Goal: Task Accomplishment & Management: Manage account settings

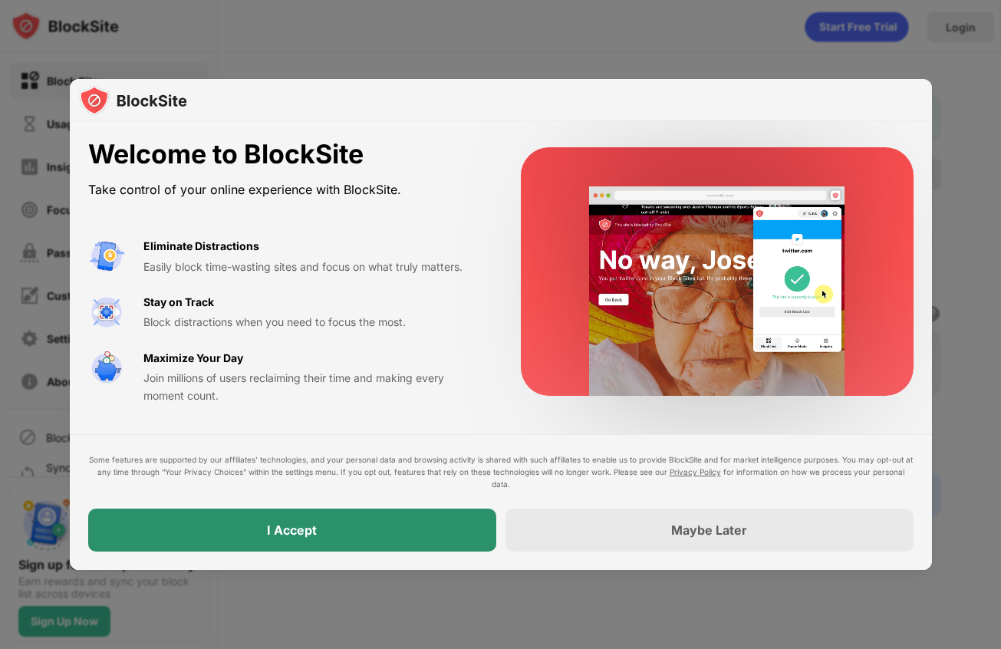
click at [402, 529] on div "I Accept" at bounding box center [292, 529] width 408 height 43
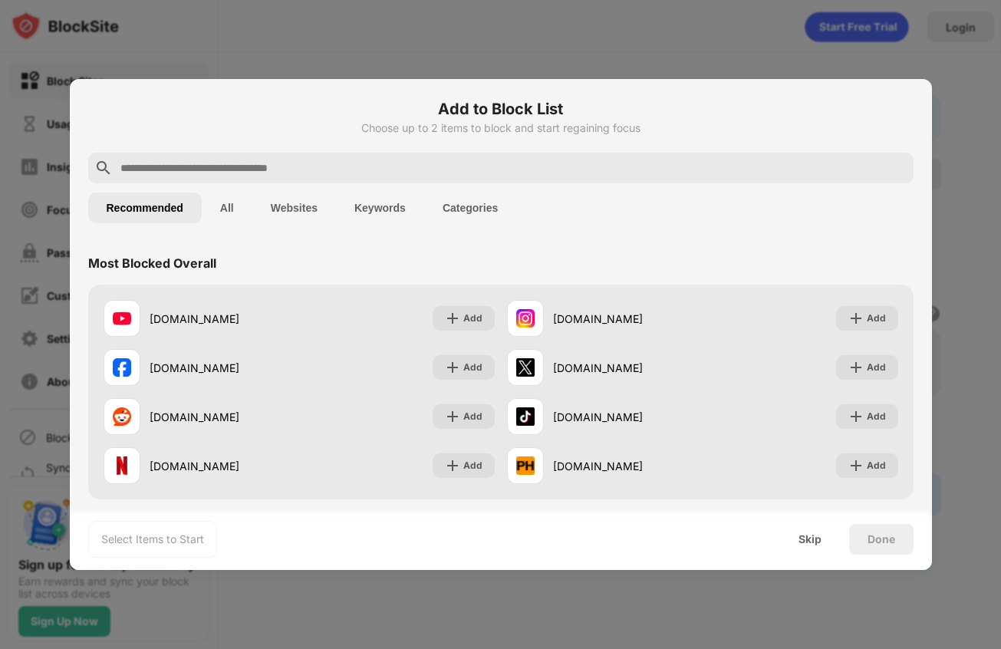
click at [339, 174] on input "text" at bounding box center [513, 168] width 788 height 18
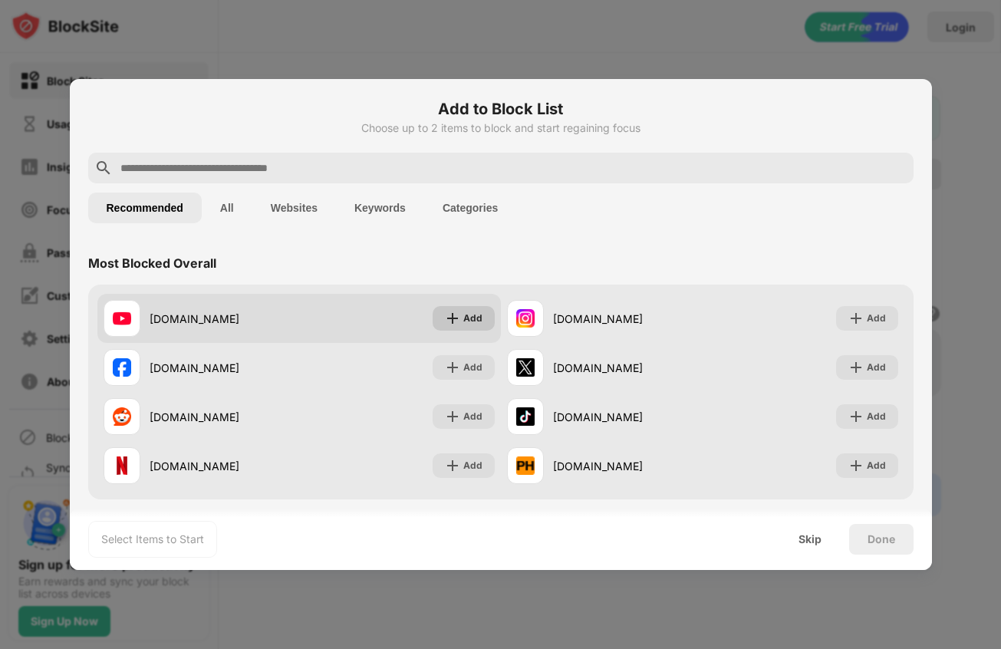
click at [462, 326] on div "Add" at bounding box center [463, 318] width 62 height 25
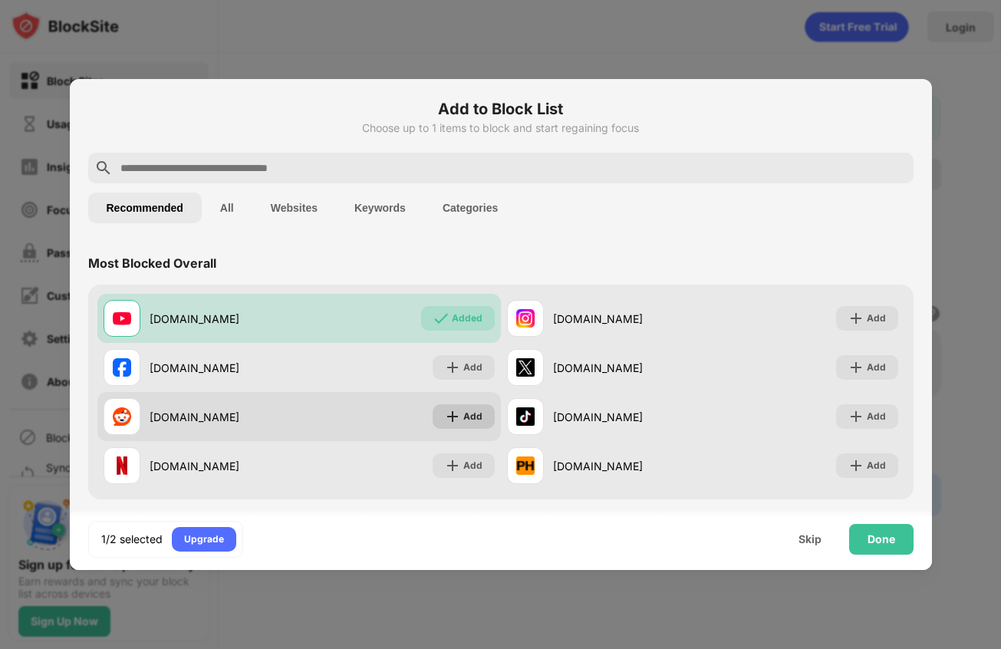
click at [463, 412] on div "Add" at bounding box center [463, 416] width 62 height 25
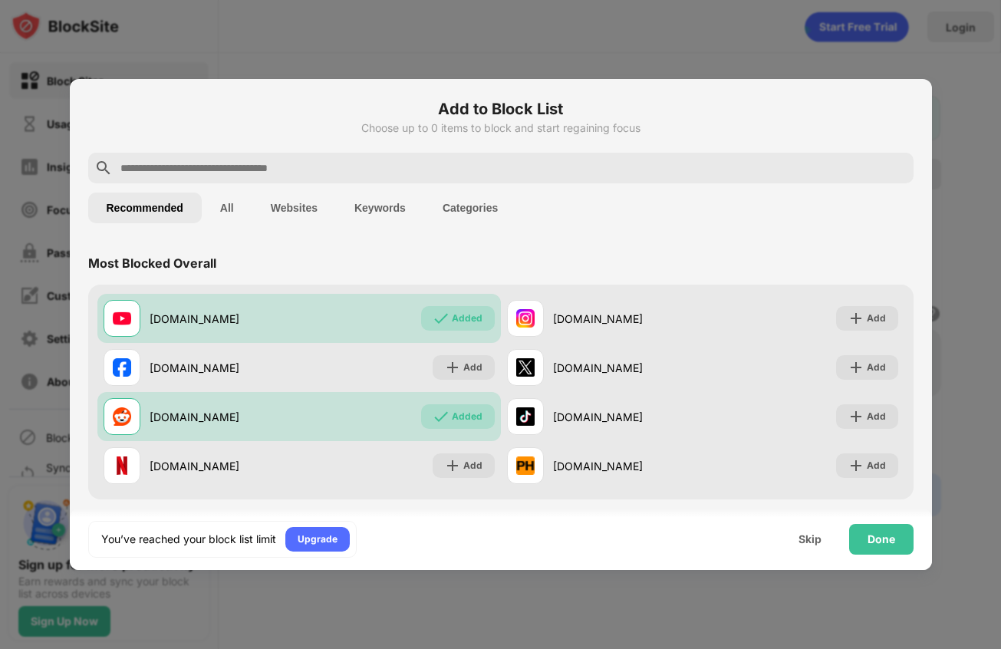
click at [637, 159] on input "text" at bounding box center [513, 168] width 788 height 18
click at [624, 176] on input "text" at bounding box center [513, 168] width 788 height 18
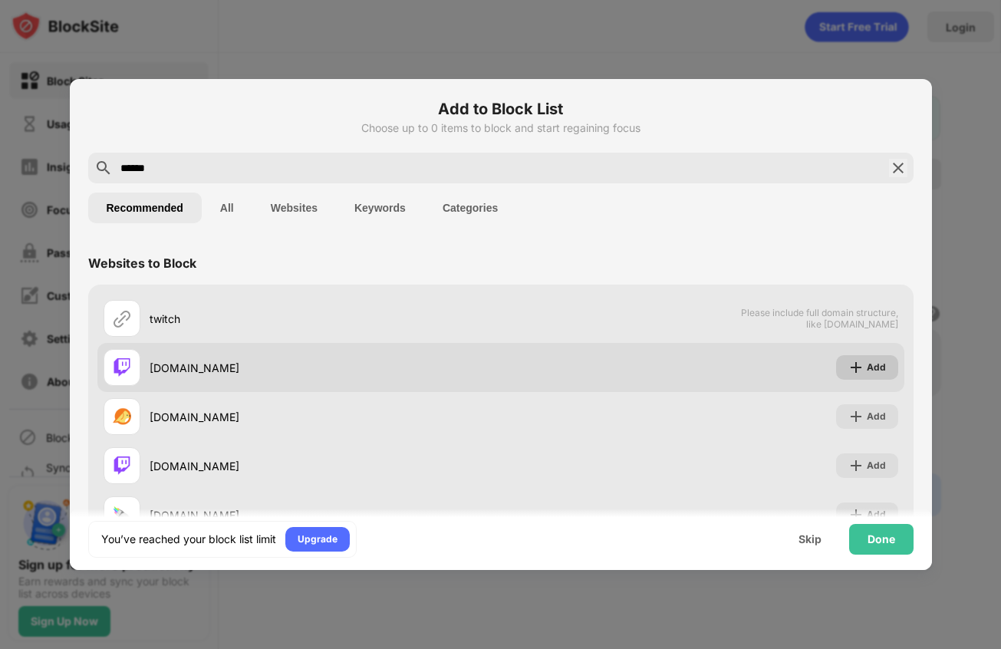
type input "******"
click at [859, 361] on img at bounding box center [855, 367] width 15 height 15
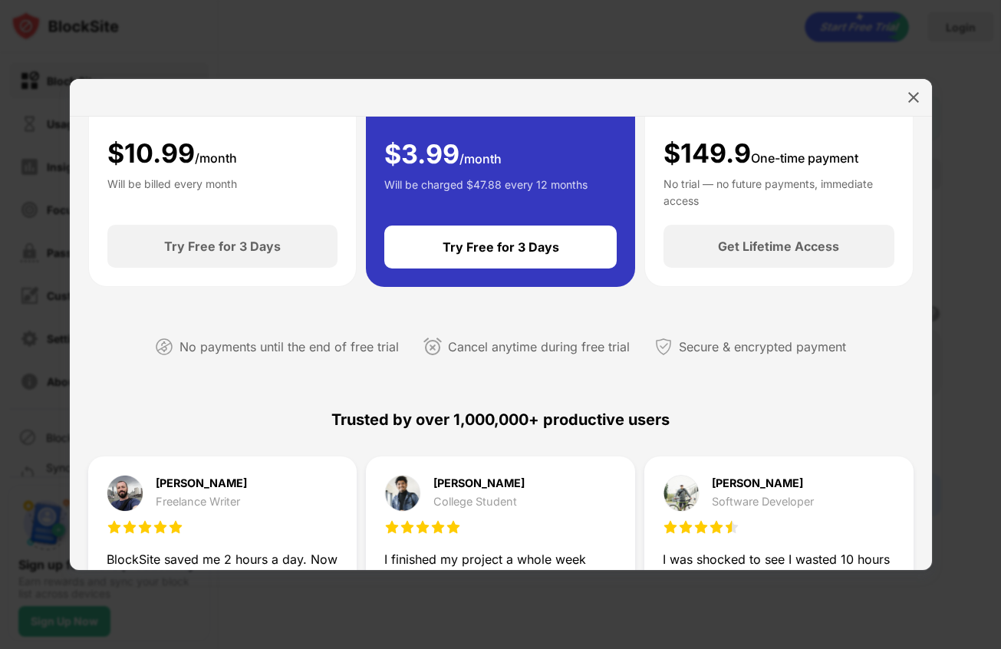
scroll to position [730, 0]
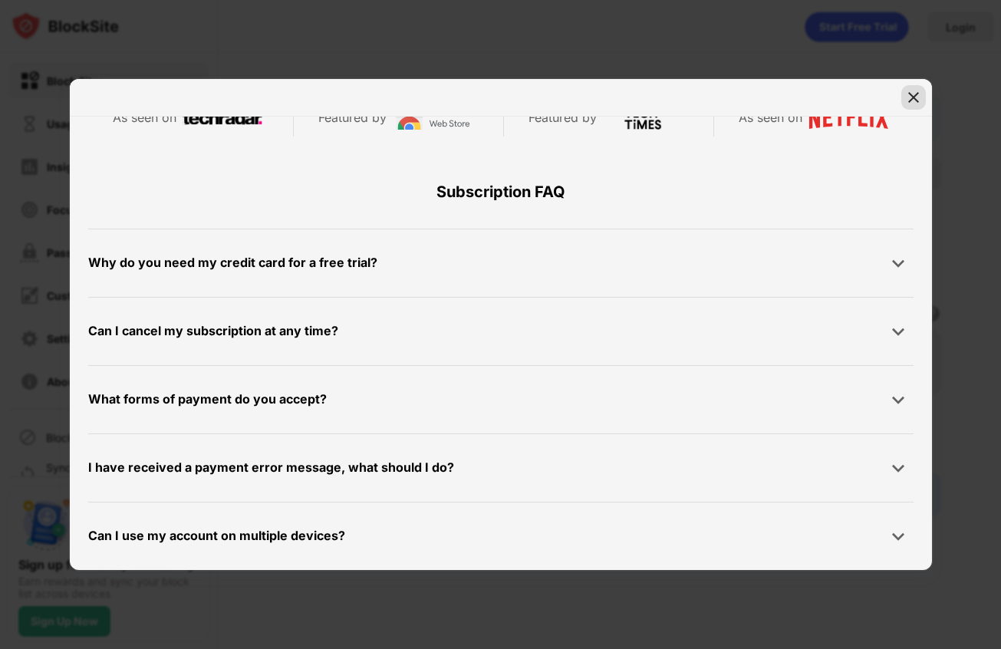
click at [913, 101] on img at bounding box center [913, 97] width 15 height 15
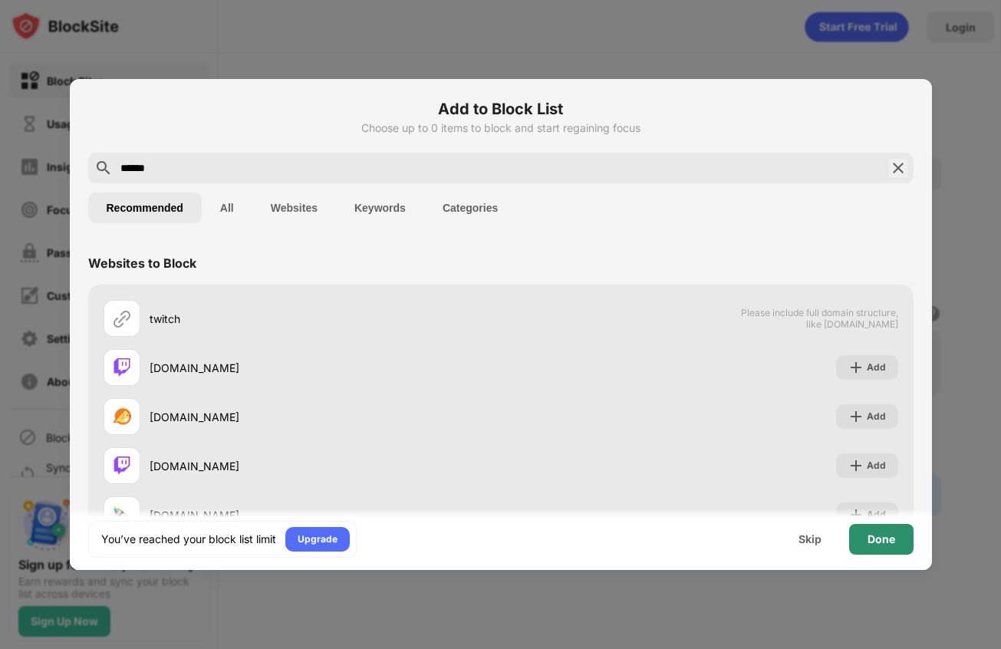
click at [872, 531] on div "Done" at bounding box center [881, 539] width 64 height 31
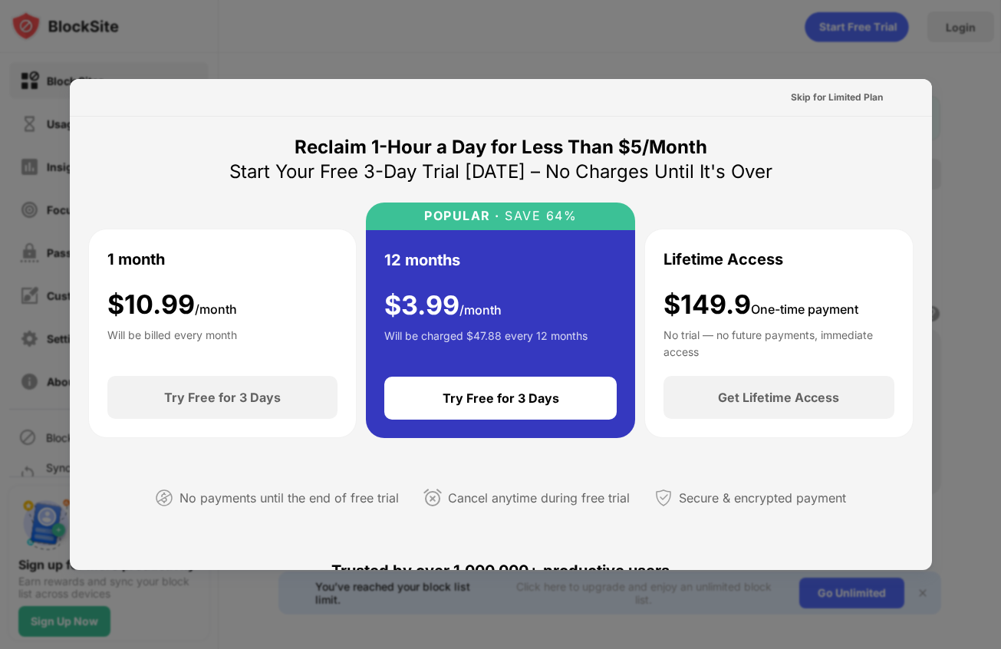
scroll to position [0, 0]
click at [858, 99] on div "Skip for Limited Plan" at bounding box center [837, 97] width 92 height 15
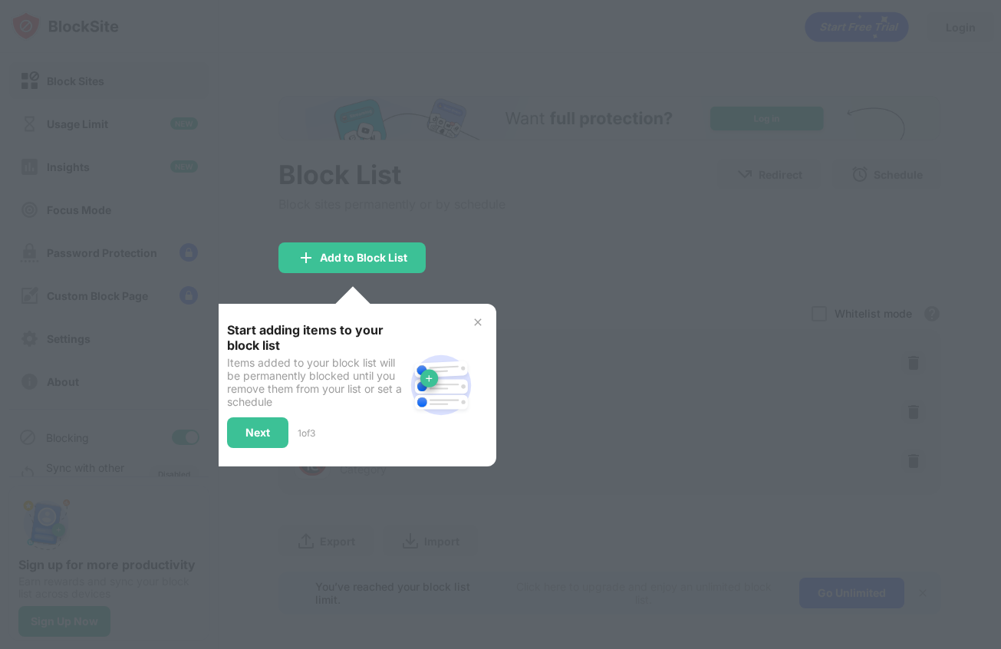
click at [481, 317] on img at bounding box center [478, 322] width 12 height 12
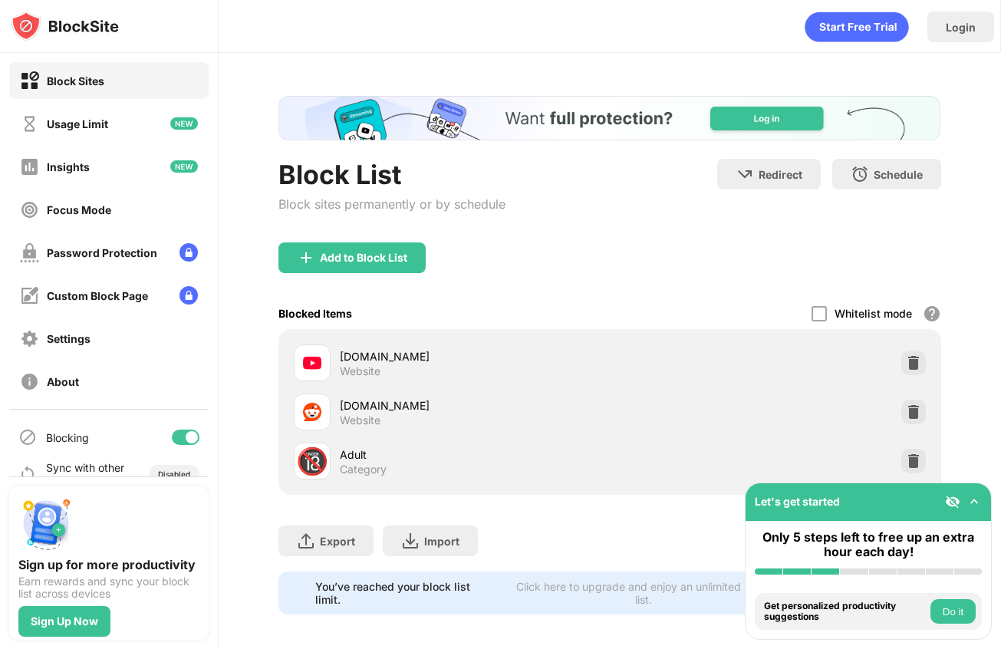
click at [971, 503] on img at bounding box center [973, 501] width 15 height 15
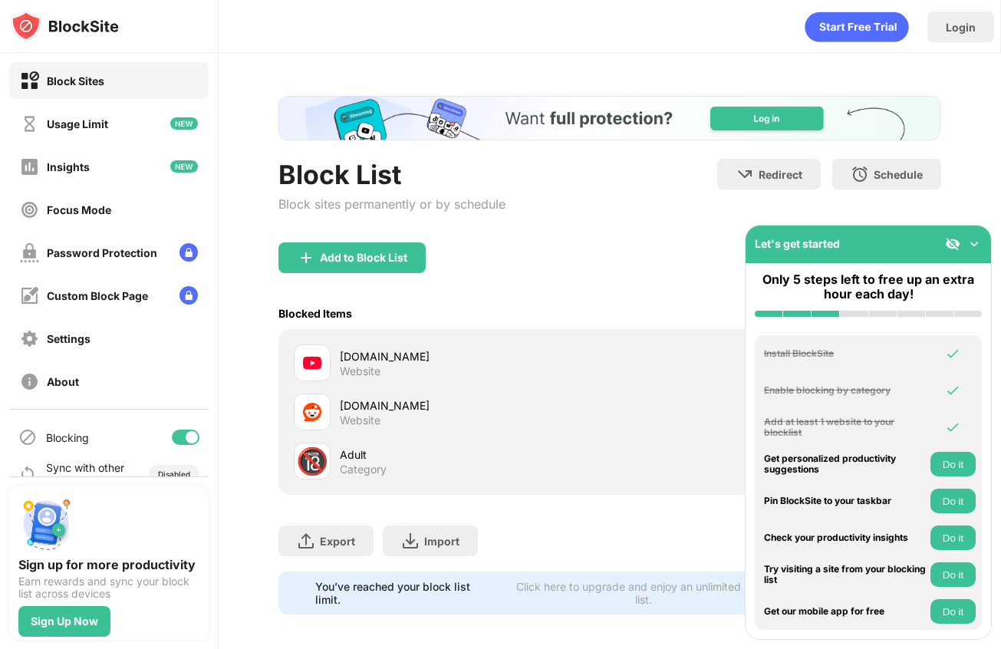
click at [970, 246] on img at bounding box center [973, 243] width 15 height 15
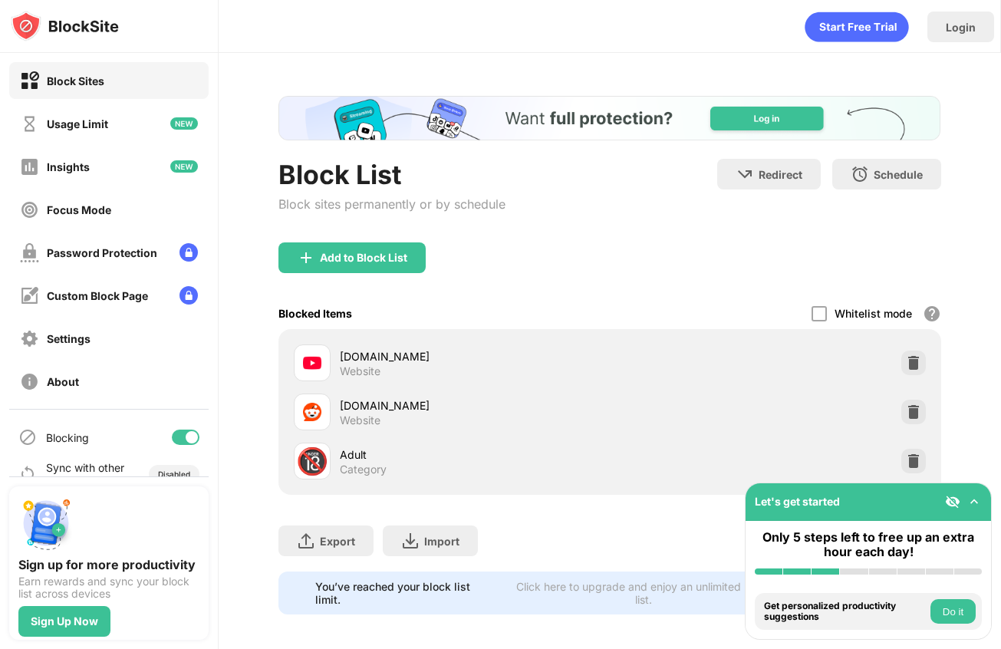
scroll to position [8, 0]
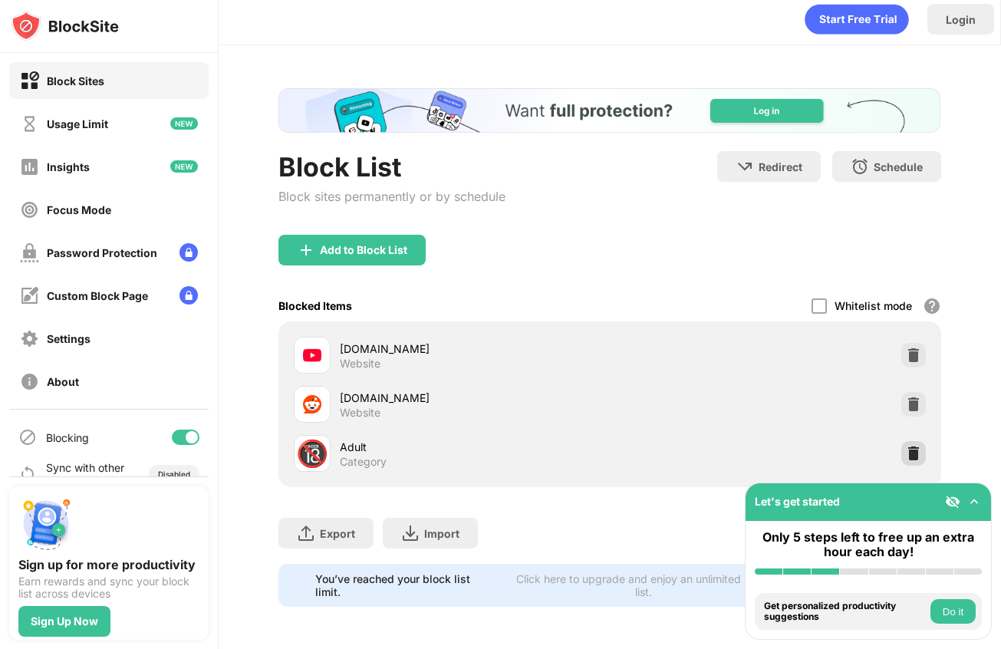
click at [915, 454] on img at bounding box center [913, 453] width 15 height 15
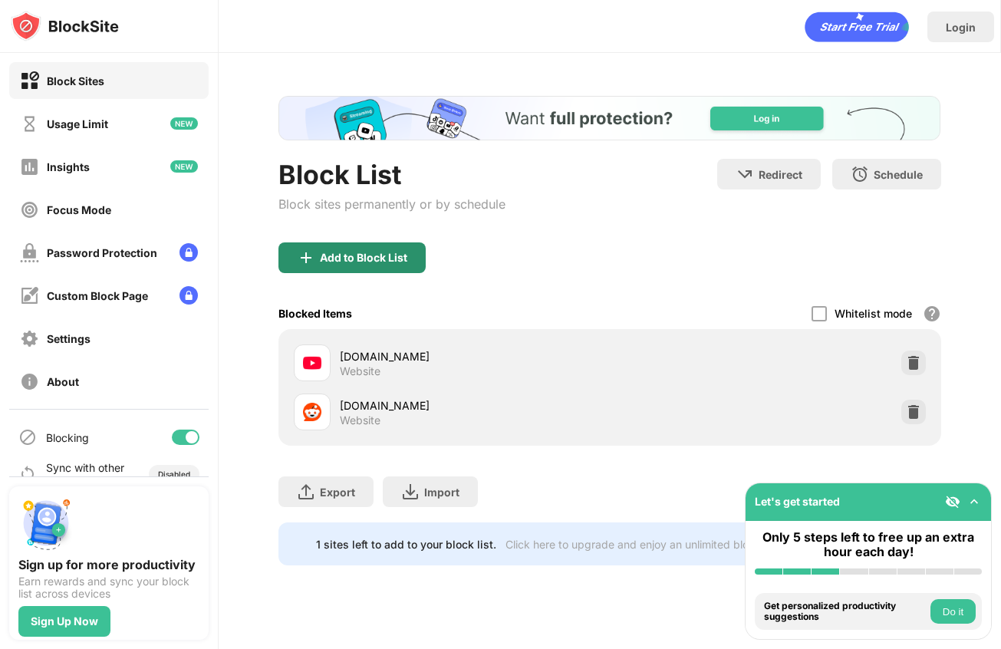
click at [396, 247] on div "Add to Block List" at bounding box center [351, 257] width 147 height 31
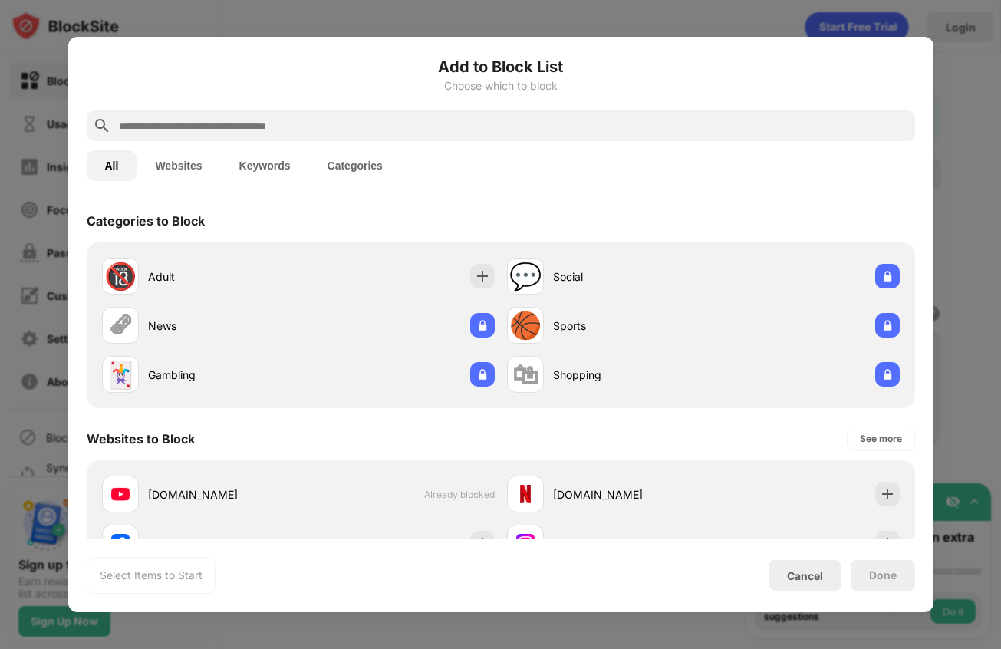
click at [451, 117] on input "text" at bounding box center [512, 126] width 791 height 18
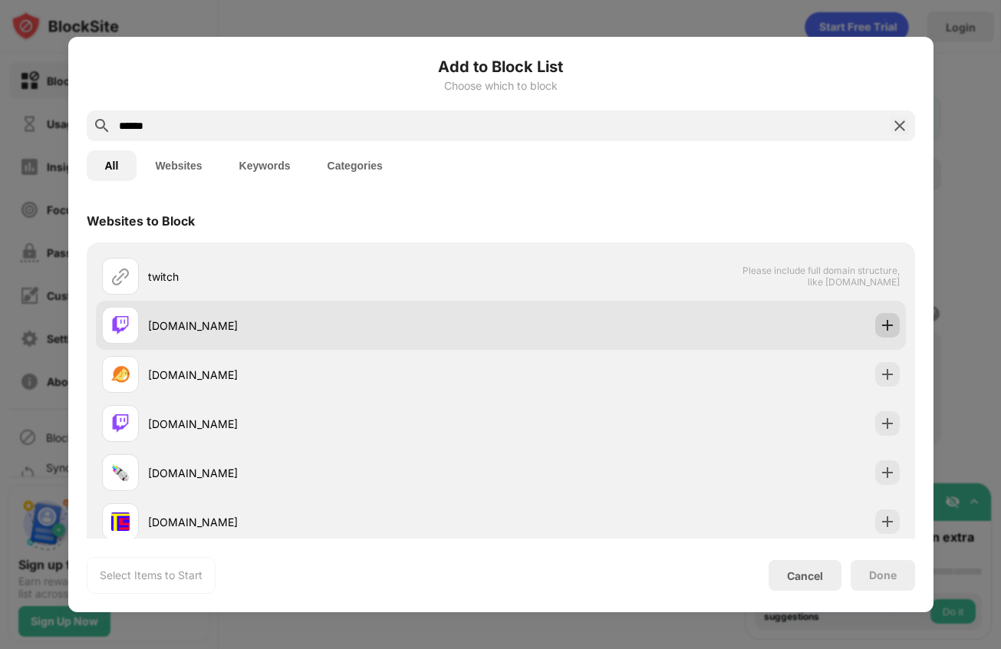
click at [888, 331] on img at bounding box center [887, 324] width 15 height 15
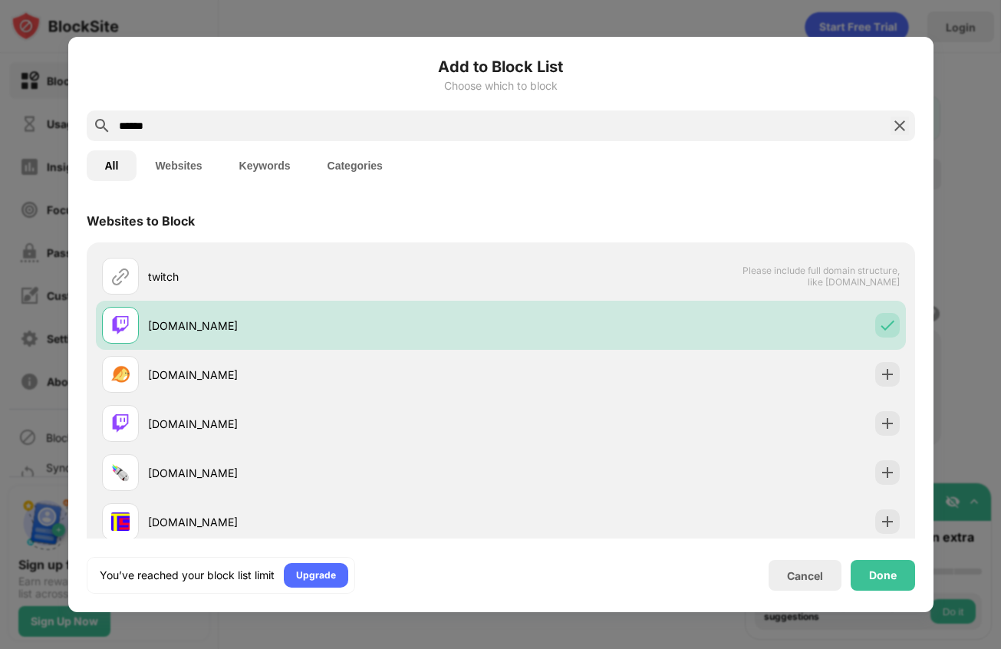
click at [388, 127] on input "******" at bounding box center [500, 126] width 767 height 18
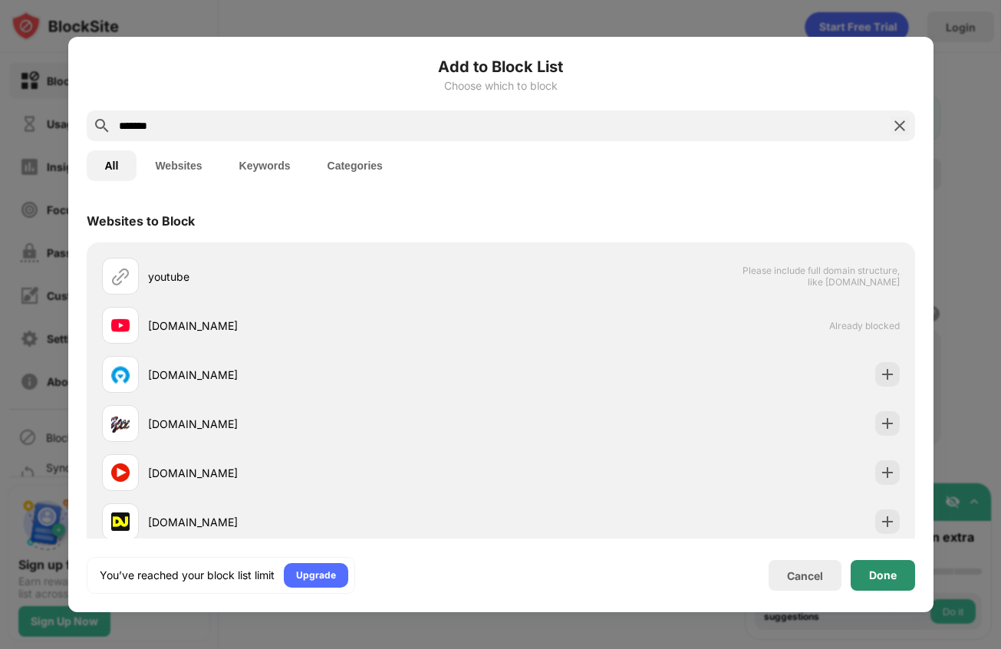
type input "*******"
click at [896, 568] on div "Done" at bounding box center [882, 575] width 64 height 31
